Goal: Task Accomplishment & Management: Use online tool/utility

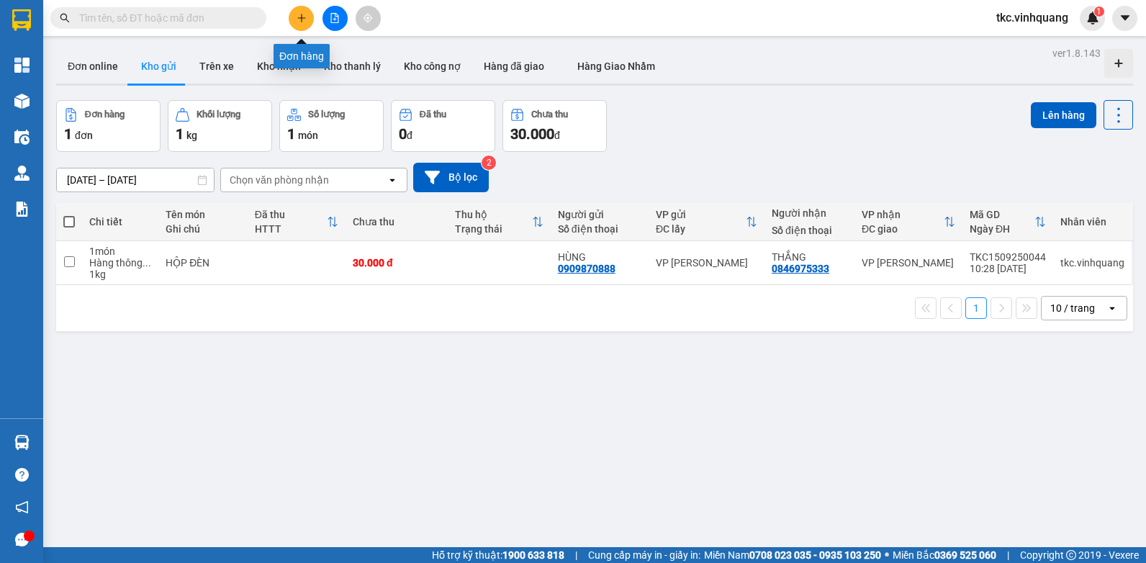
click at [300, 17] on icon "plus" at bounding box center [301, 18] width 10 height 10
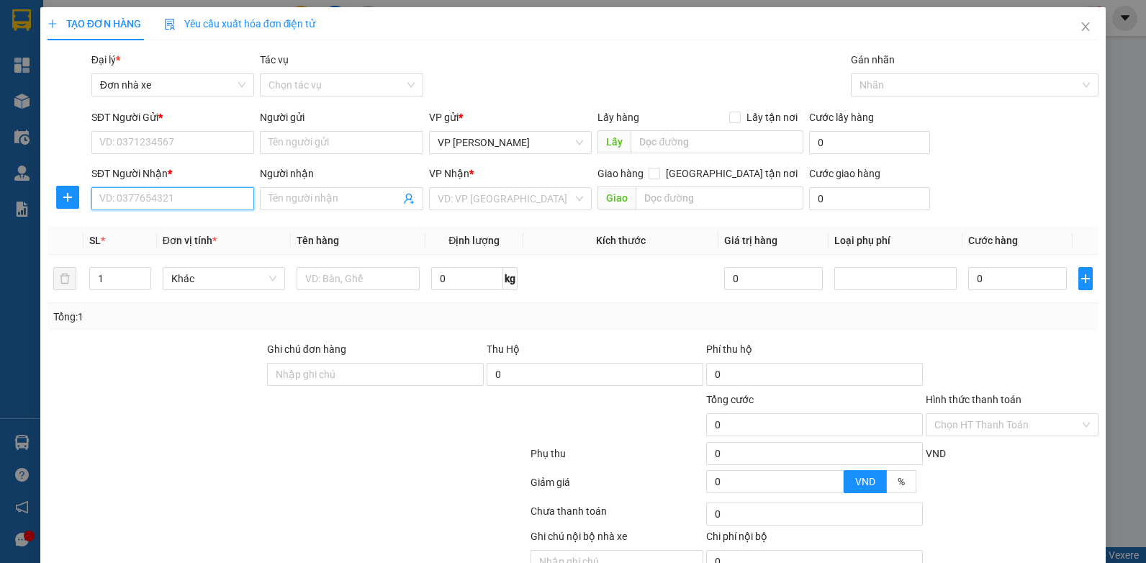
click at [133, 201] on input "SĐT Người Nhận *" at bounding box center [172, 198] width 163 height 23
click at [138, 227] on div "0961361234 - cảnh" at bounding box center [171, 227] width 144 height 16
type input "0961361234"
type input "cảnh"
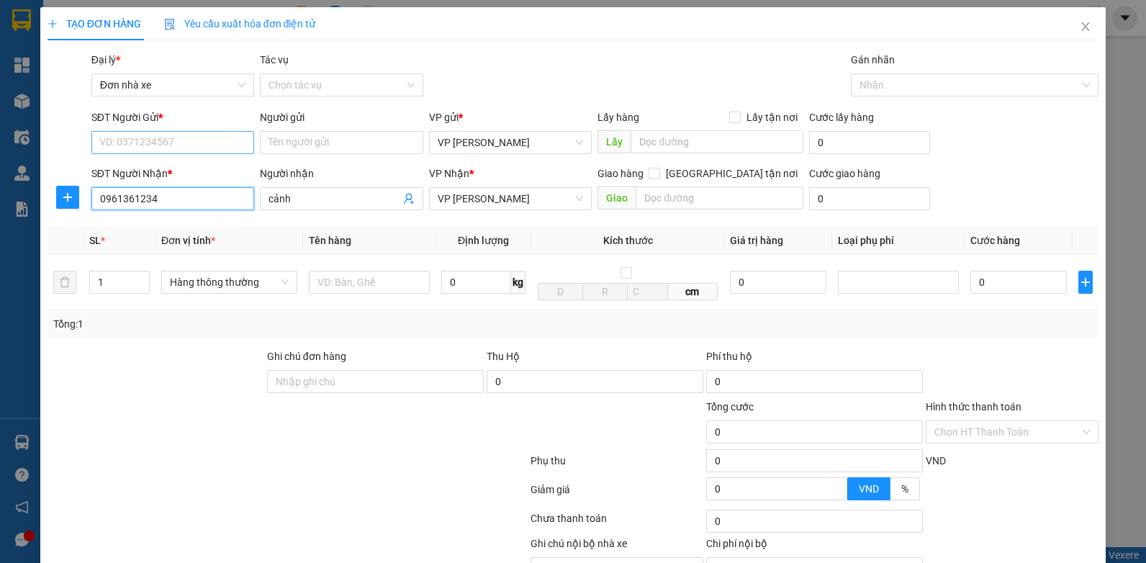
type input "0961361234"
click at [147, 135] on input "SĐT Người Gửi *" at bounding box center [172, 142] width 163 height 23
click at [173, 169] on div "0876619999 - [PERSON_NAME]" at bounding box center [171, 171] width 144 height 16
type input "0876619999"
type input "[PERSON_NAME]"
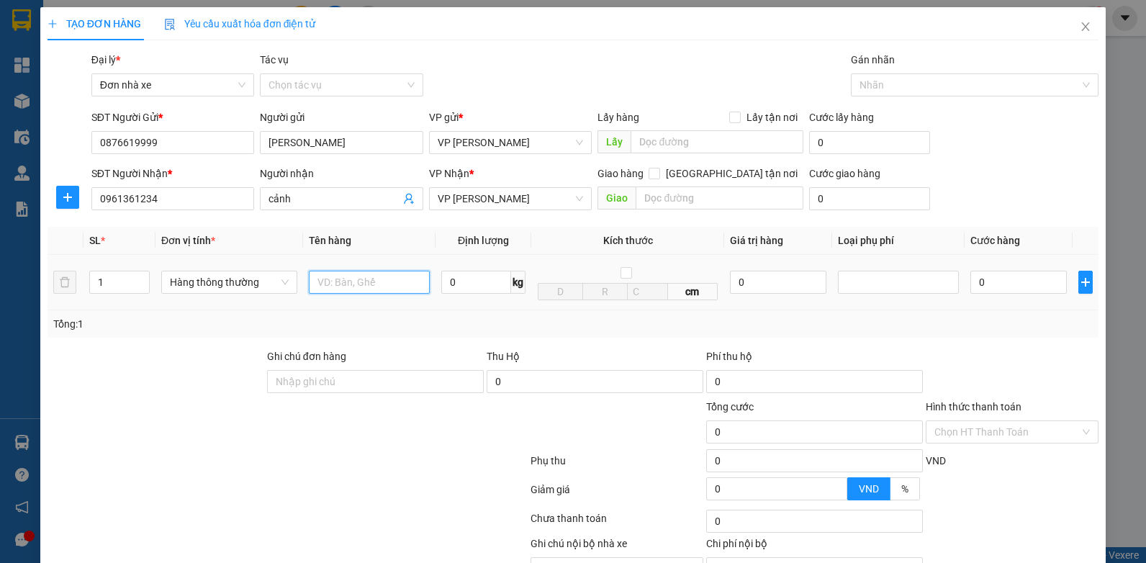
click at [348, 280] on input "text" at bounding box center [369, 282] width 121 height 23
type input "HỘP PK"
type input "0.3"
type input "30.000"
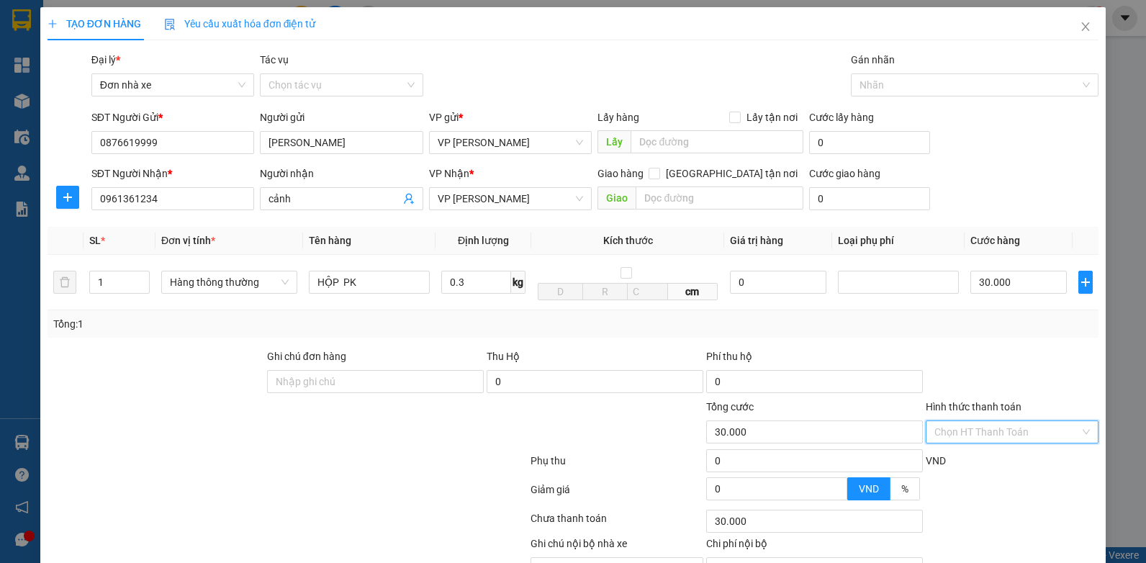
click at [987, 426] on input "Hình thức thanh toán" at bounding box center [1006, 432] width 145 height 22
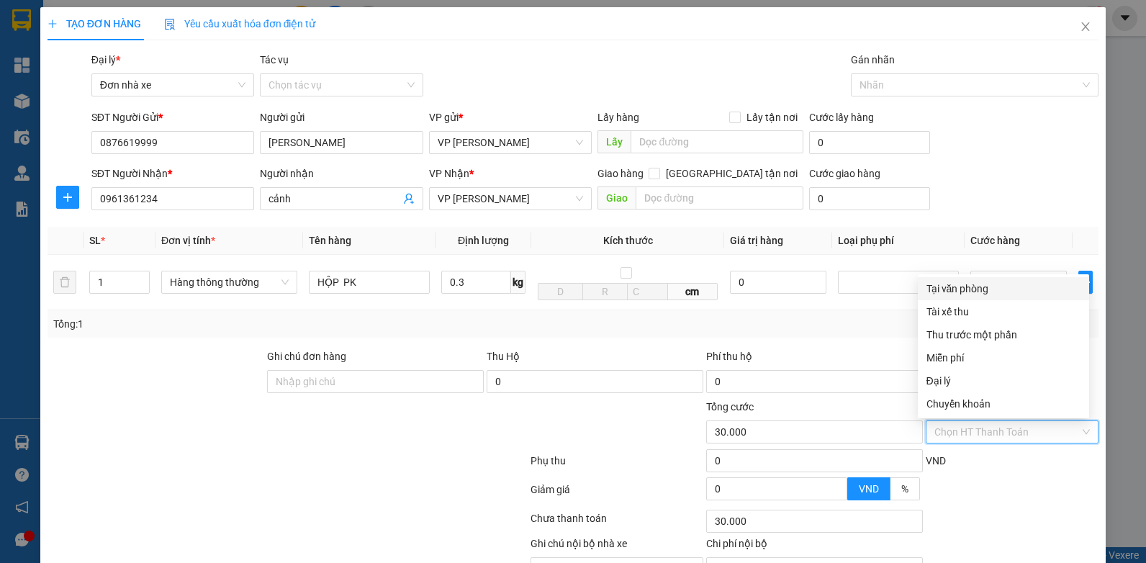
click at [956, 293] on div "Tại văn phòng" at bounding box center [1003, 289] width 154 height 16
type input "0"
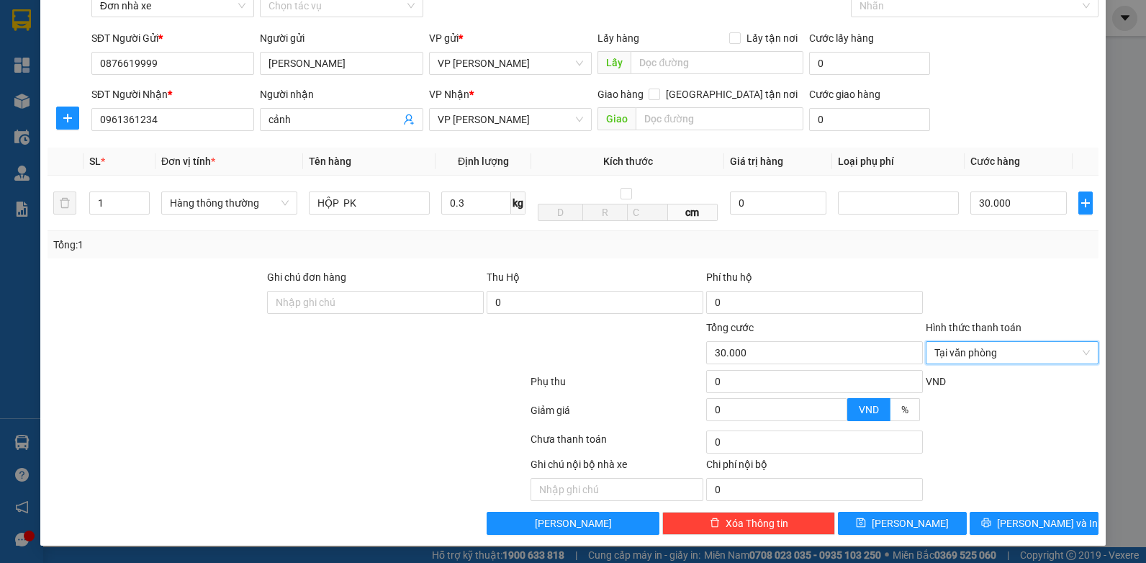
scroll to position [80, 0]
click at [1025, 522] on span "[PERSON_NAME] và In" at bounding box center [1047, 523] width 101 height 16
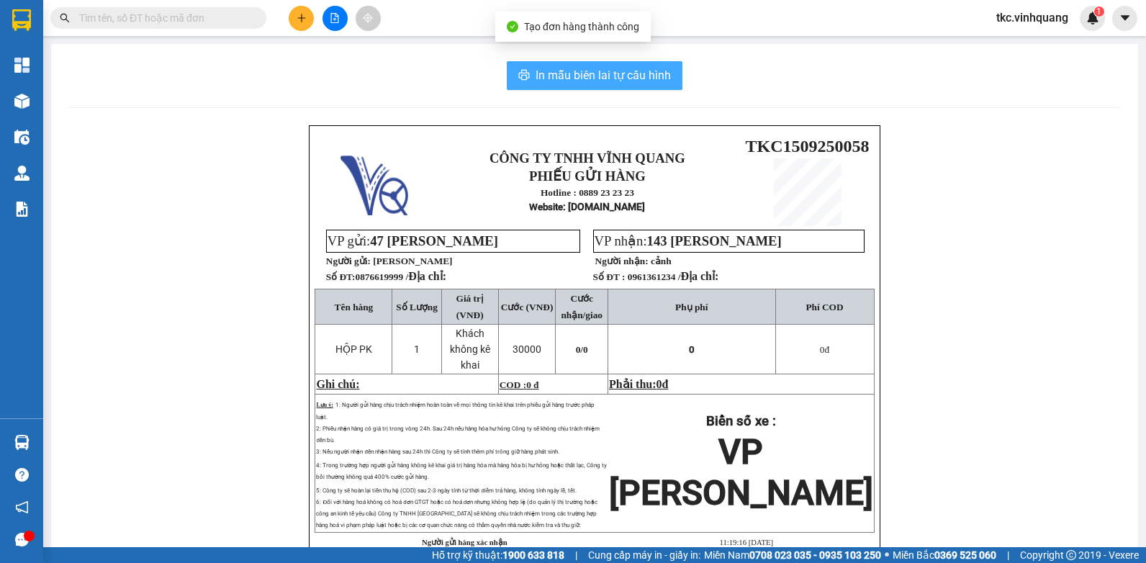
click at [602, 79] on span "In mẫu biên lai tự cấu hình" at bounding box center [602, 75] width 135 height 18
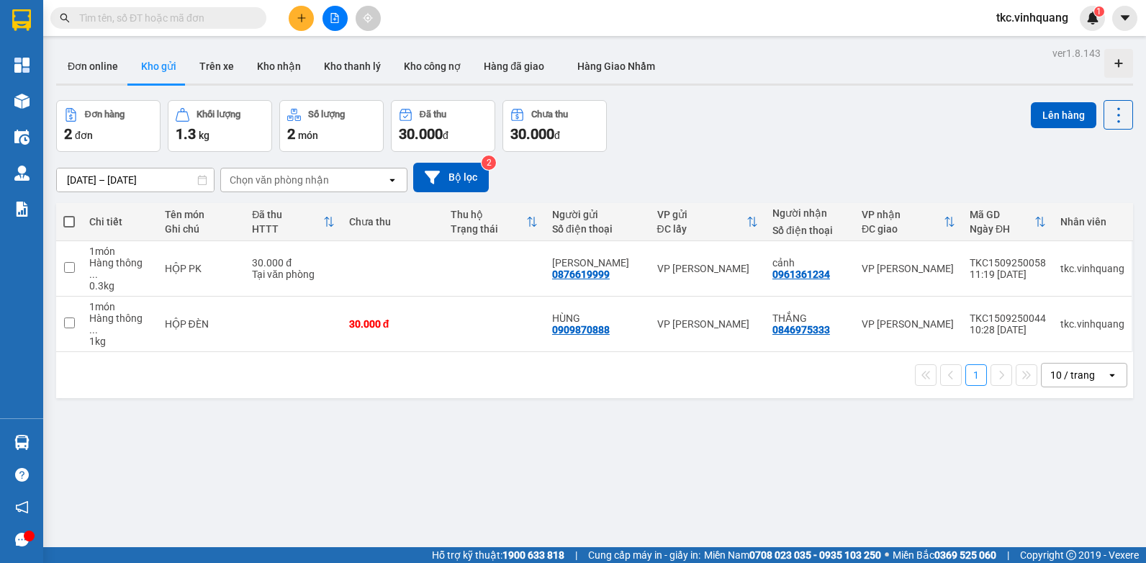
click at [717, 142] on div "Đơn hàng 2 đơn Khối lượng 1.3 kg Số lượng 2 món Đã thu 30.000 đ Chưa thu 30.000…" at bounding box center [594, 126] width 1076 height 52
click at [468, 425] on div "ver 1.8.143 Đơn online Kho gửi Trên xe Kho nhận Kho thanh lý Kho công nợ Hàng đ…" at bounding box center [594, 324] width 1088 height 563
click at [1108, 113] on icon at bounding box center [1118, 115] width 20 height 20
click at [1094, 204] on span "Làm mới" at bounding box center [1087, 206] width 40 height 14
click at [65, 218] on span at bounding box center [69, 222] width 12 height 12
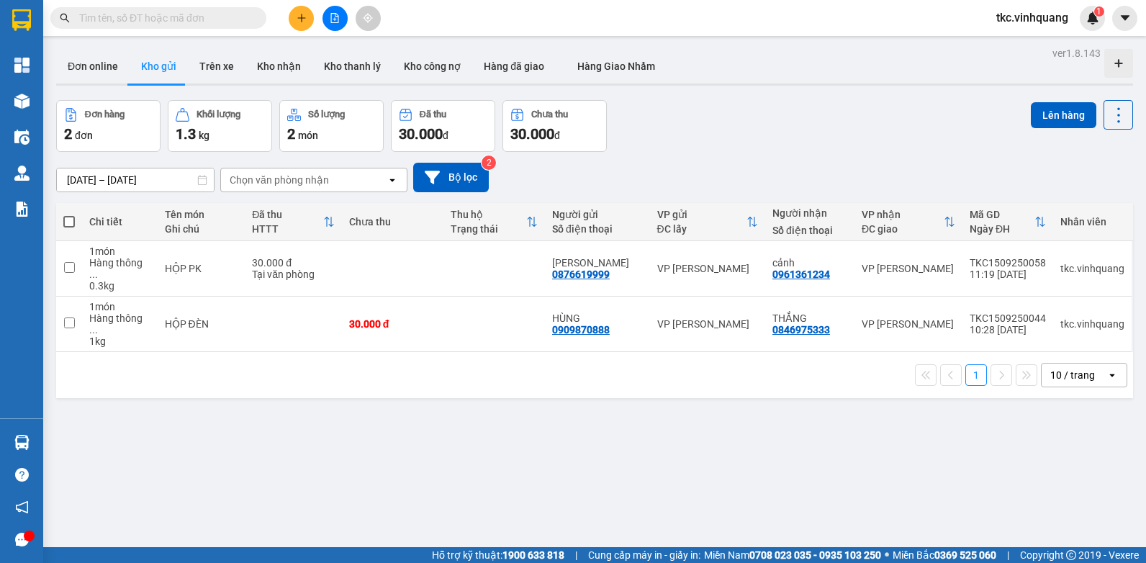
click at [69, 214] on input "checkbox" at bounding box center [69, 214] width 0 height 0
checkbox input "true"
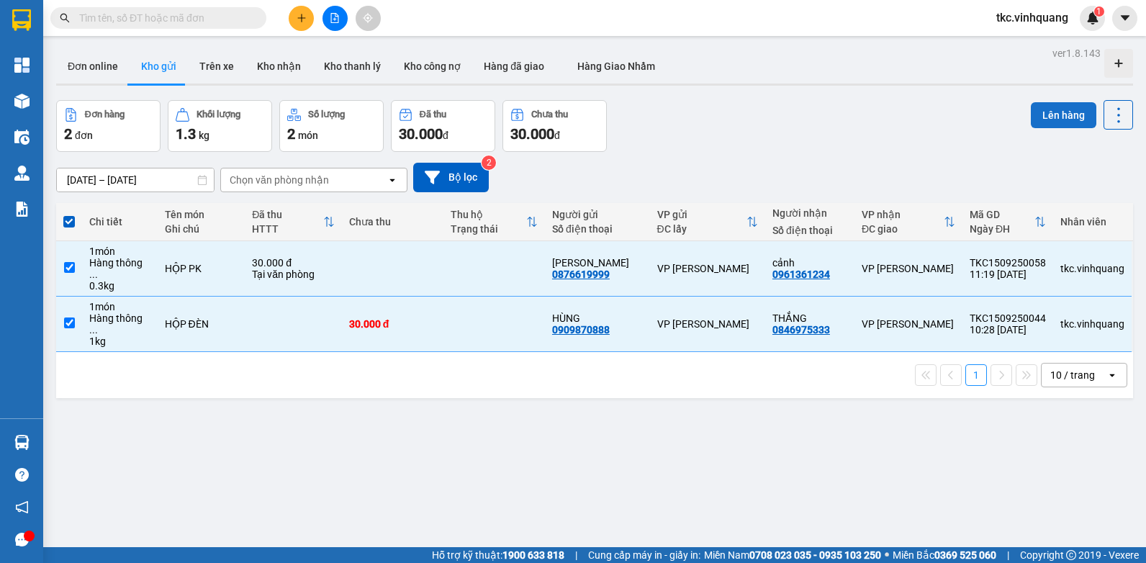
click at [1053, 112] on button "Lên hàng" at bounding box center [1062, 115] width 65 height 26
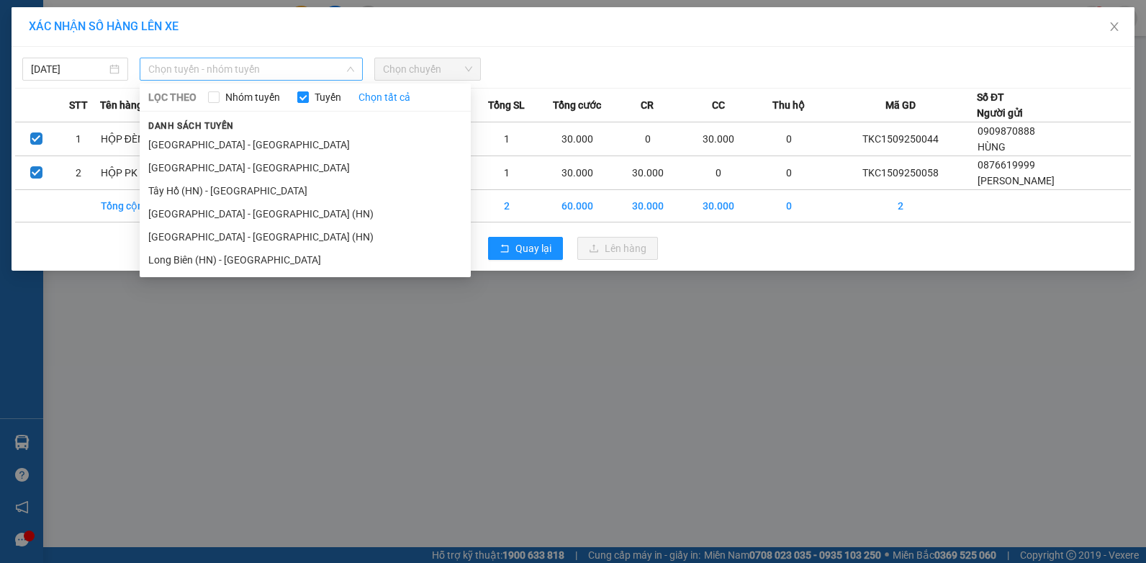
click at [212, 67] on span "Chọn tuyến - nhóm tuyến" at bounding box center [251, 69] width 206 height 22
click at [185, 260] on li "Long Biên (HN) - [GEOGRAPHIC_DATA]" at bounding box center [305, 259] width 331 height 23
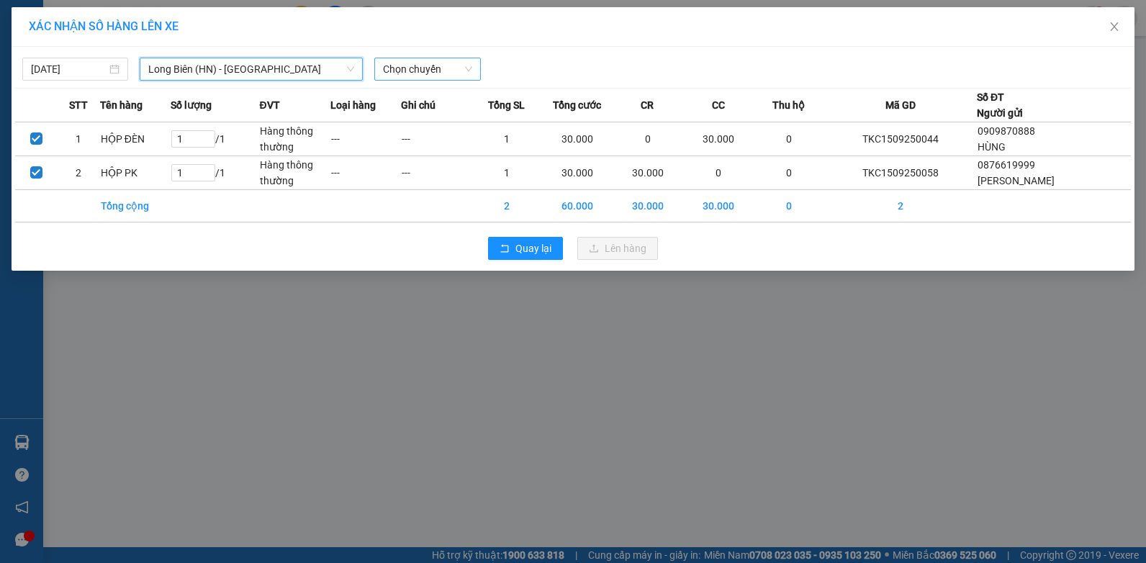
click at [432, 73] on span "Chọn chuyến" at bounding box center [427, 69] width 89 height 22
click at [167, 68] on span "Long Biên (HN) - [GEOGRAPHIC_DATA]" at bounding box center [251, 69] width 206 height 22
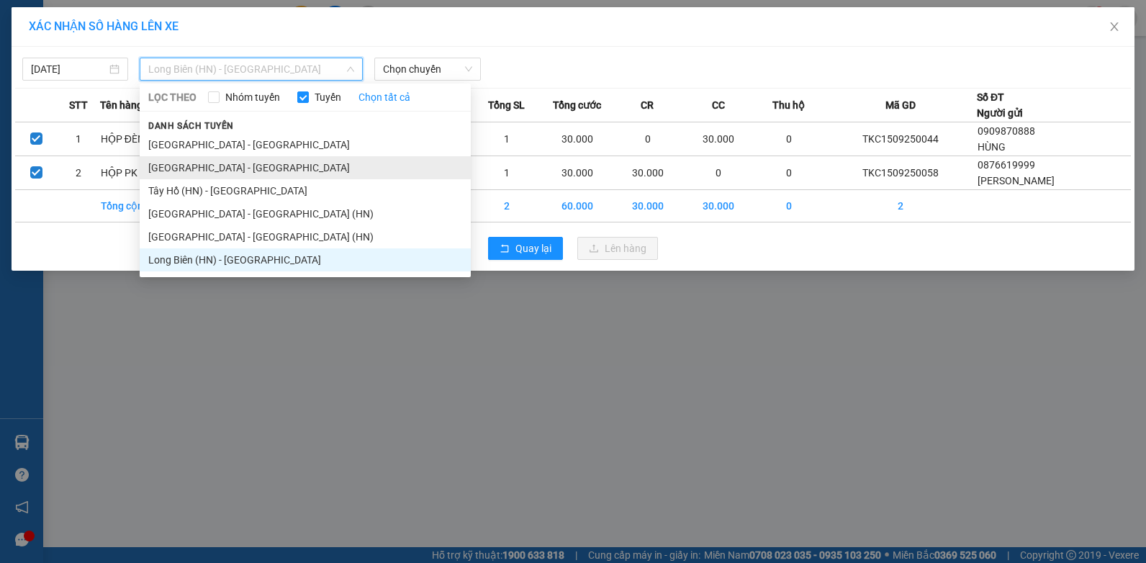
click at [171, 170] on li "[GEOGRAPHIC_DATA] - [GEOGRAPHIC_DATA]" at bounding box center [305, 167] width 331 height 23
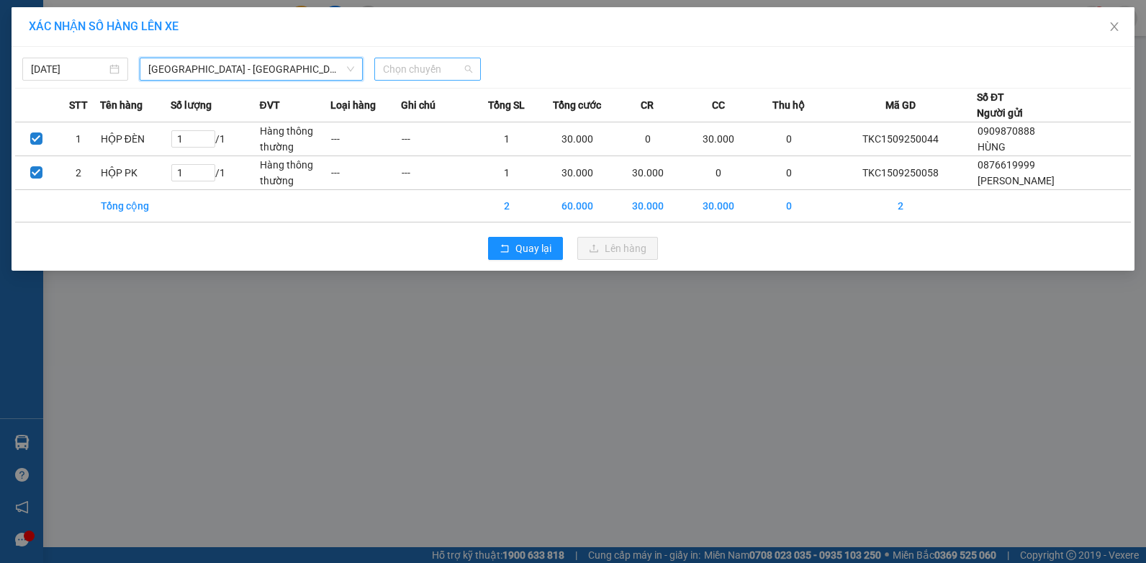
click at [435, 71] on span "Chọn chuyến" at bounding box center [427, 69] width 89 height 22
click at [424, 67] on span "Chọn chuyến" at bounding box center [427, 69] width 89 height 22
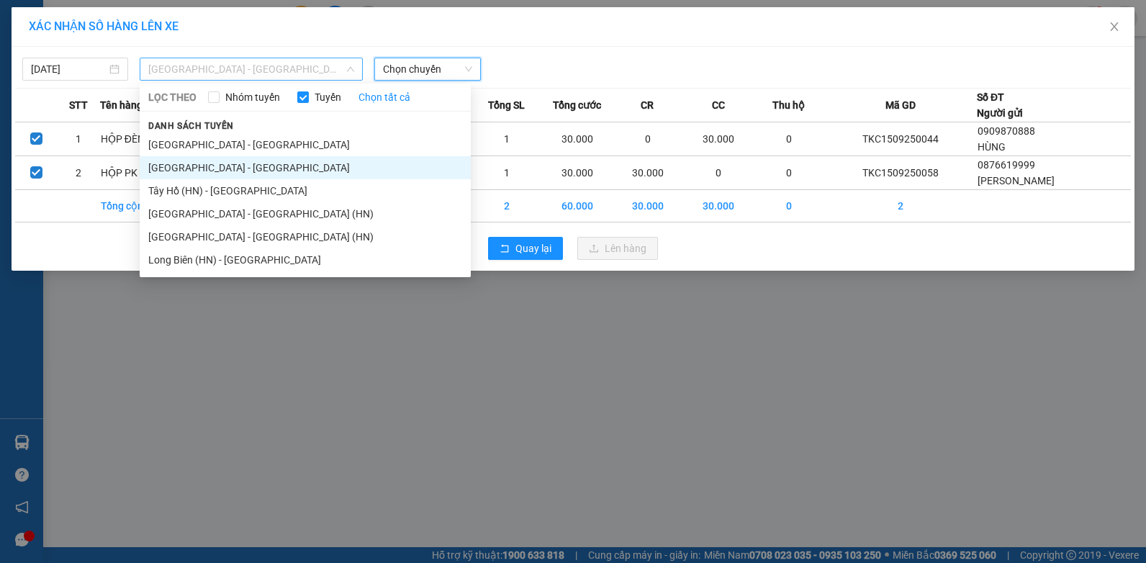
click at [199, 71] on span "[GEOGRAPHIC_DATA] - [GEOGRAPHIC_DATA]" at bounding box center [251, 69] width 206 height 22
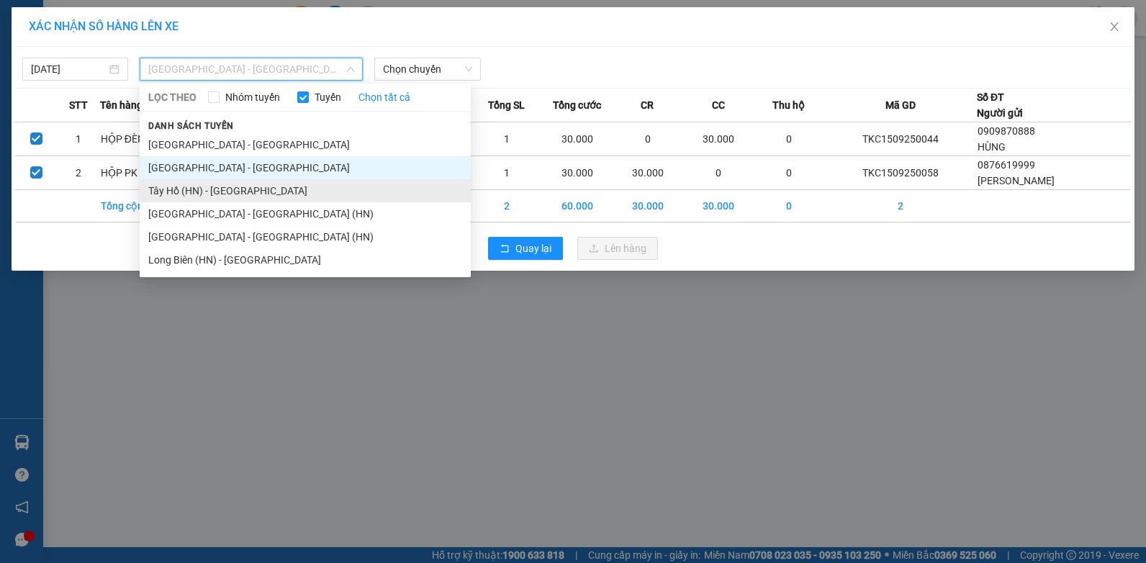
click at [166, 192] on li "Tây Hồ (HN) - [GEOGRAPHIC_DATA]" at bounding box center [305, 190] width 331 height 23
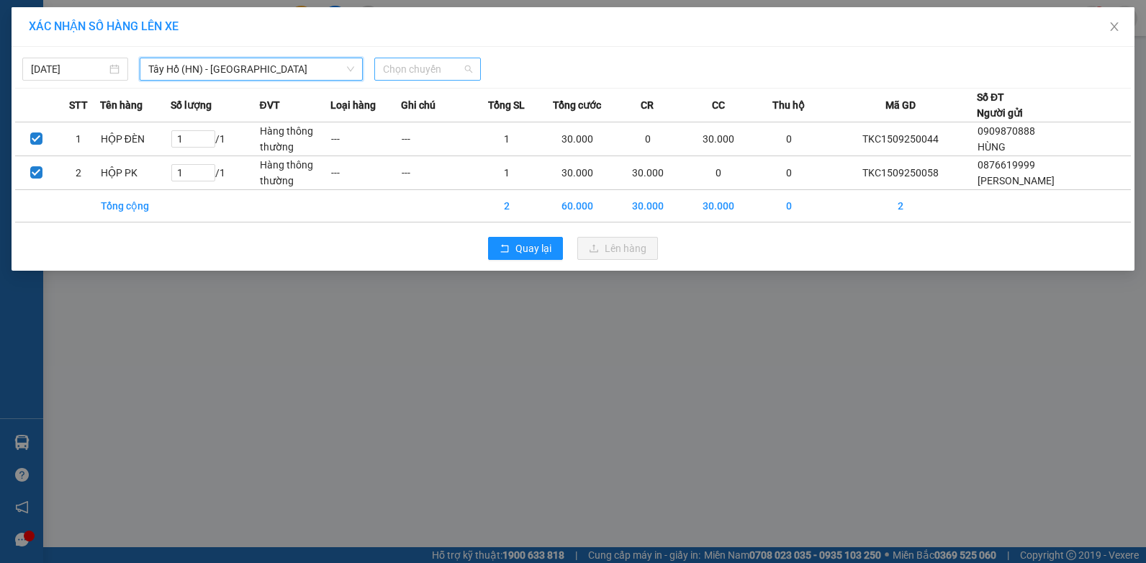
click at [438, 73] on span "Chọn chuyến" at bounding box center [427, 69] width 89 height 22
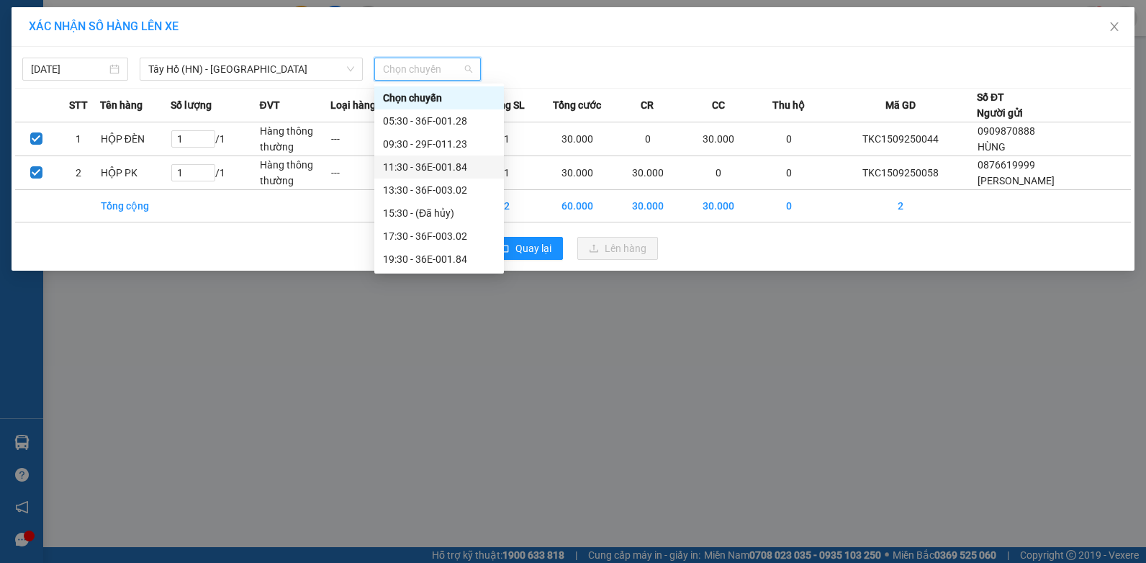
click at [443, 168] on div "11:30 - 36E-001.84" at bounding box center [439, 167] width 112 height 16
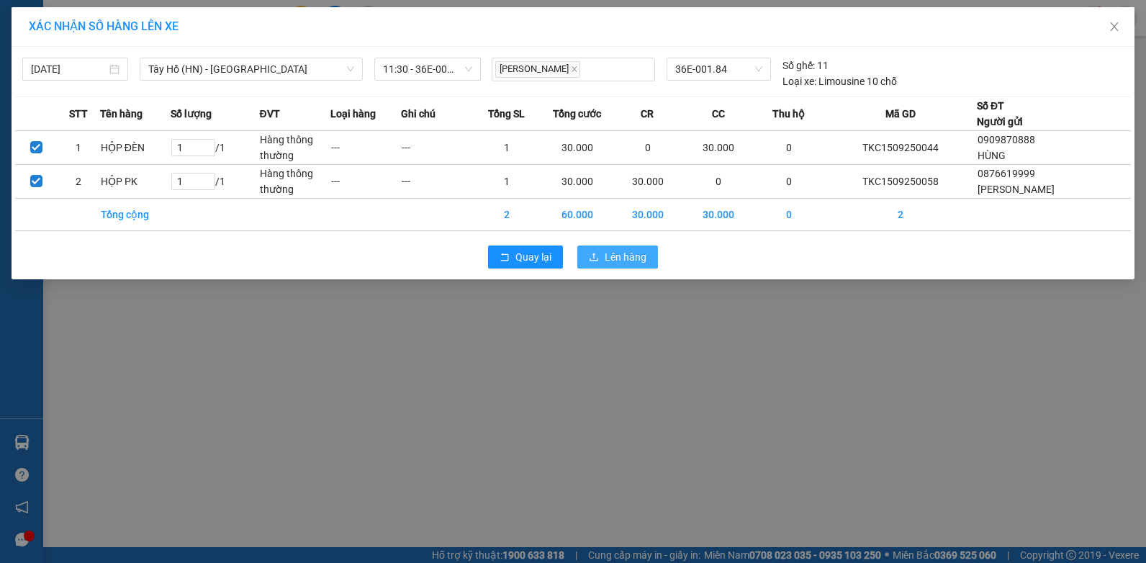
click at [622, 254] on span "Lên hàng" at bounding box center [625, 257] width 42 height 16
